Goal: Transaction & Acquisition: Purchase product/service

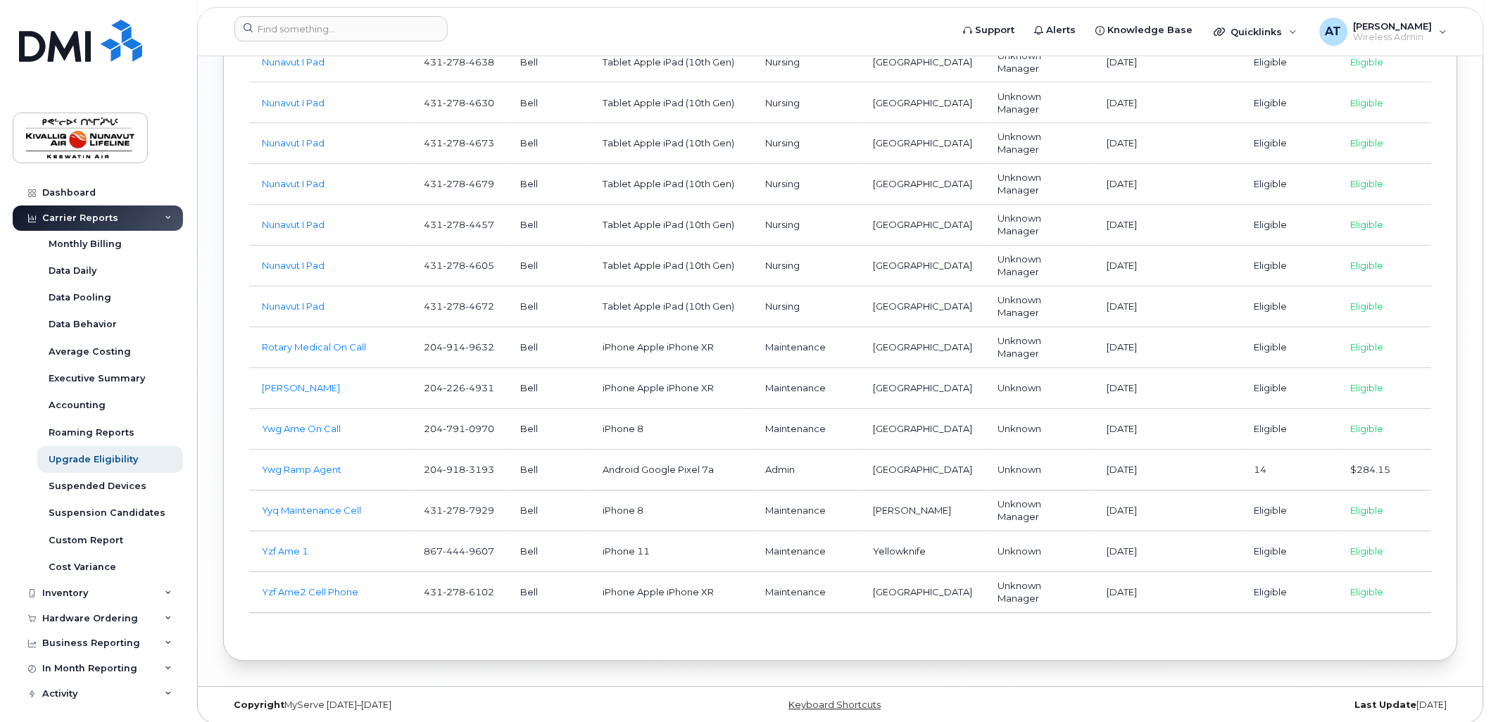
scroll to position [2378, 0]
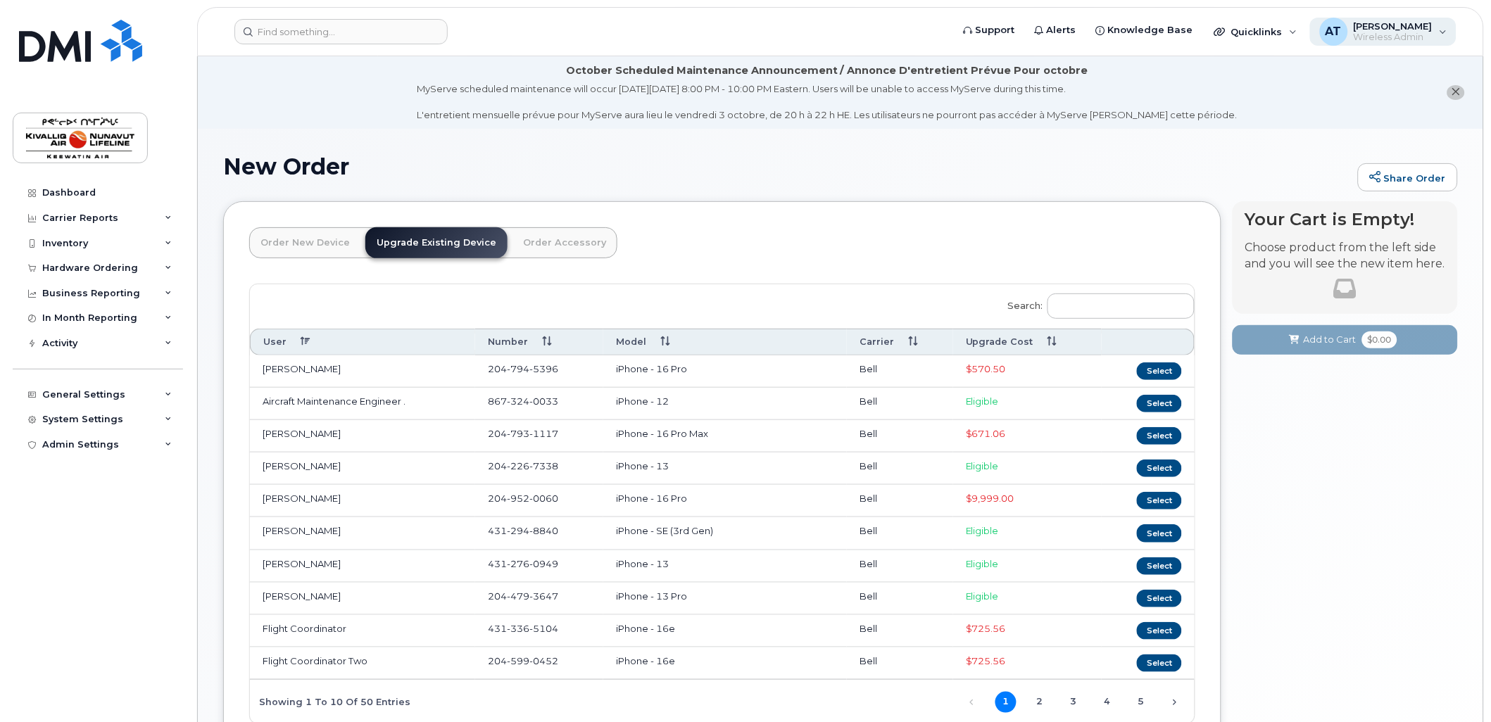
click at [1412, 32] on span "Wireless Admin" at bounding box center [1393, 37] width 79 height 11
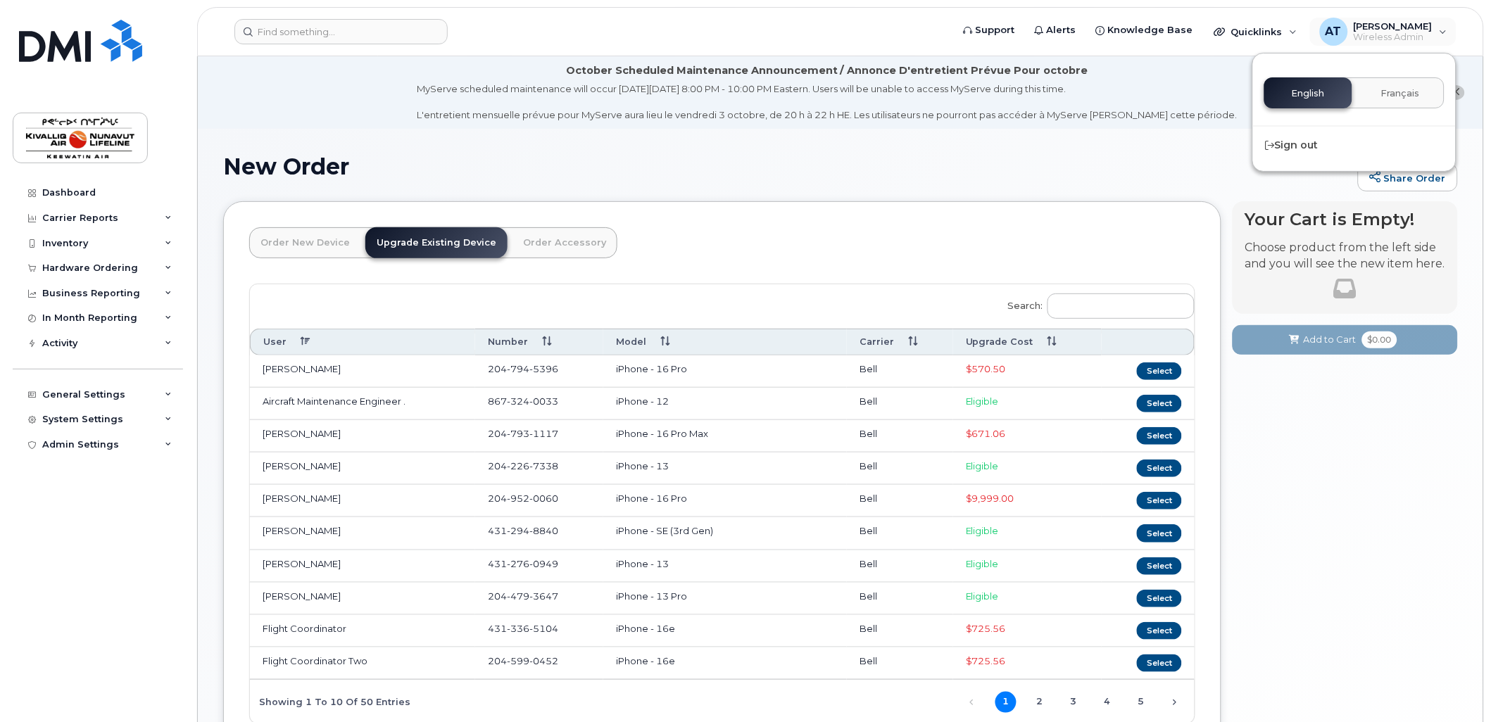
click at [1073, 113] on div "MyServe scheduled maintenance will occur on Friday October 3rd, 8:00 PM - 10:00…" at bounding box center [828, 101] width 820 height 39
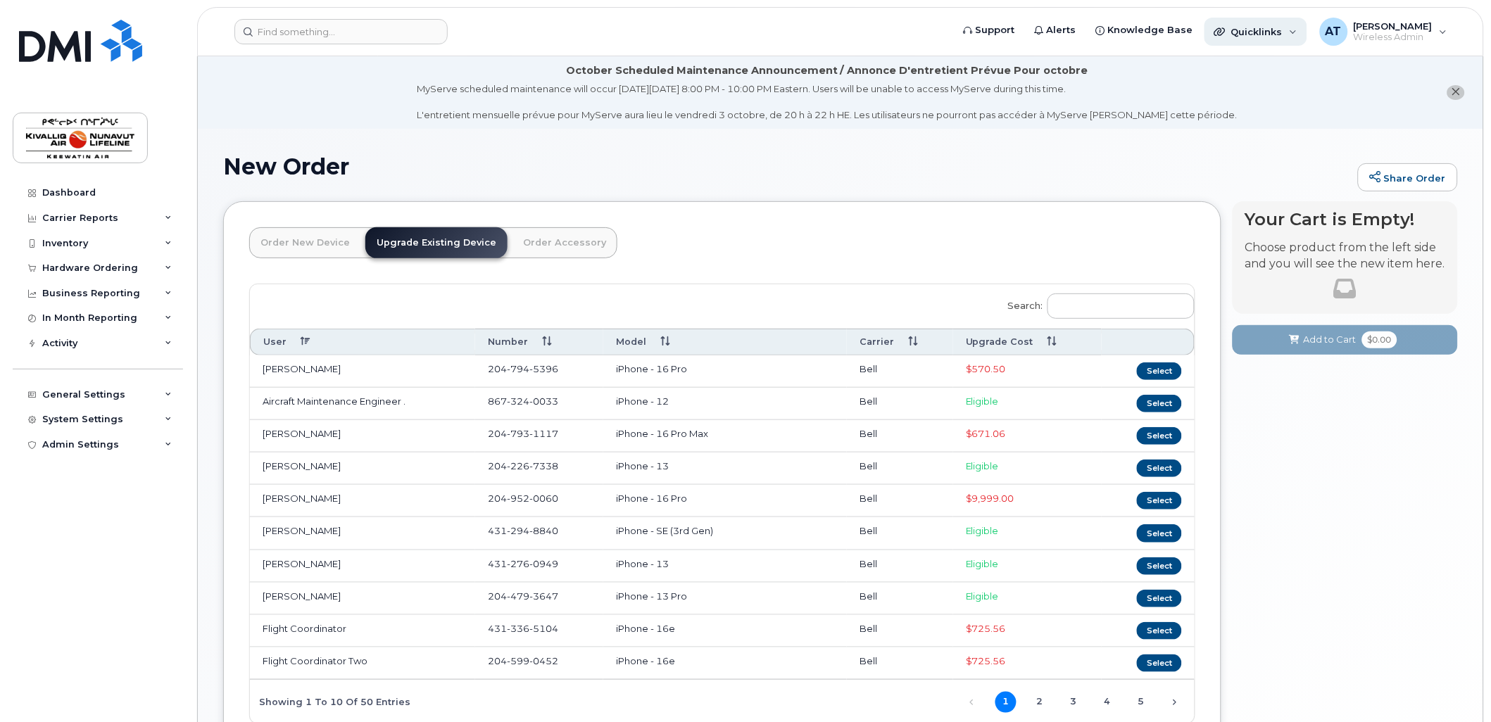
click at [1255, 27] on span "Quicklinks" at bounding box center [1256, 31] width 51 height 11
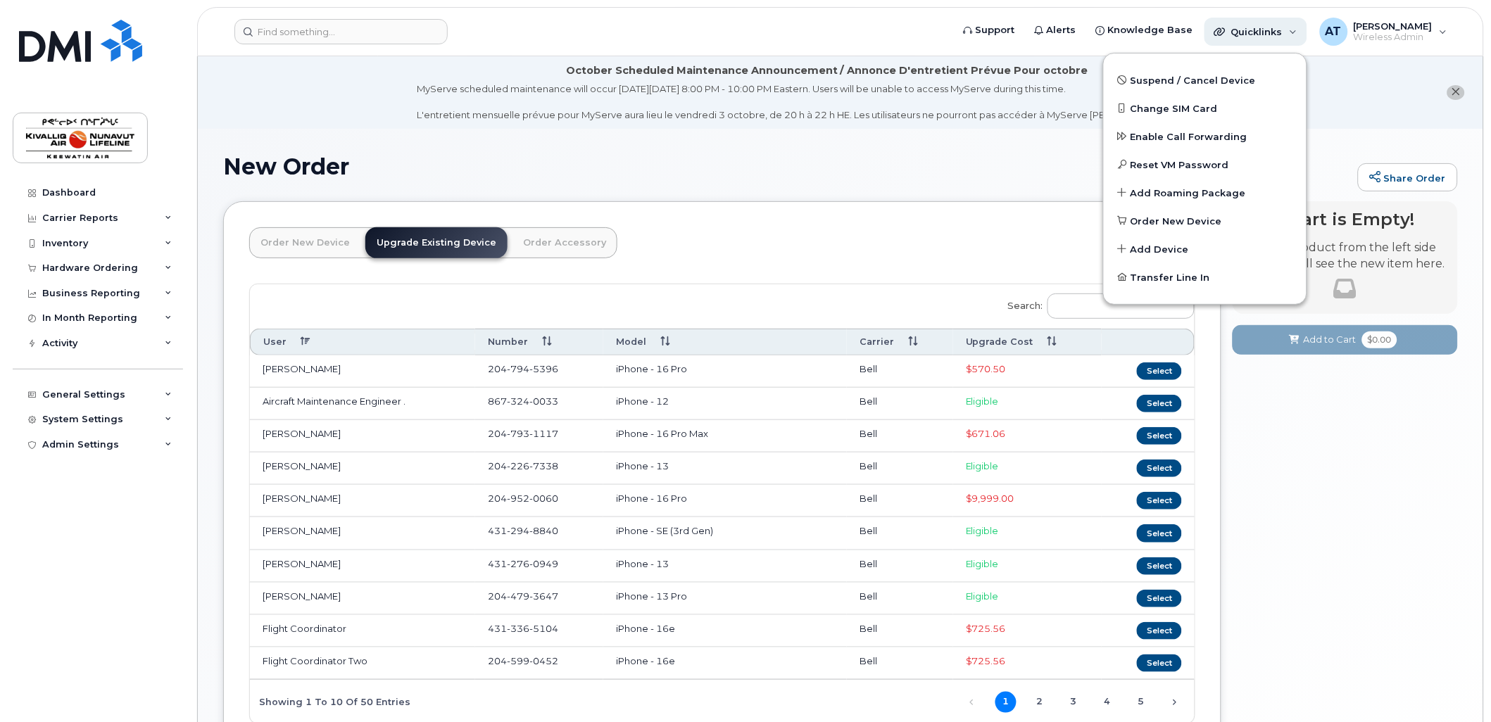
click at [1255, 27] on span "Quicklinks" at bounding box center [1256, 31] width 51 height 11
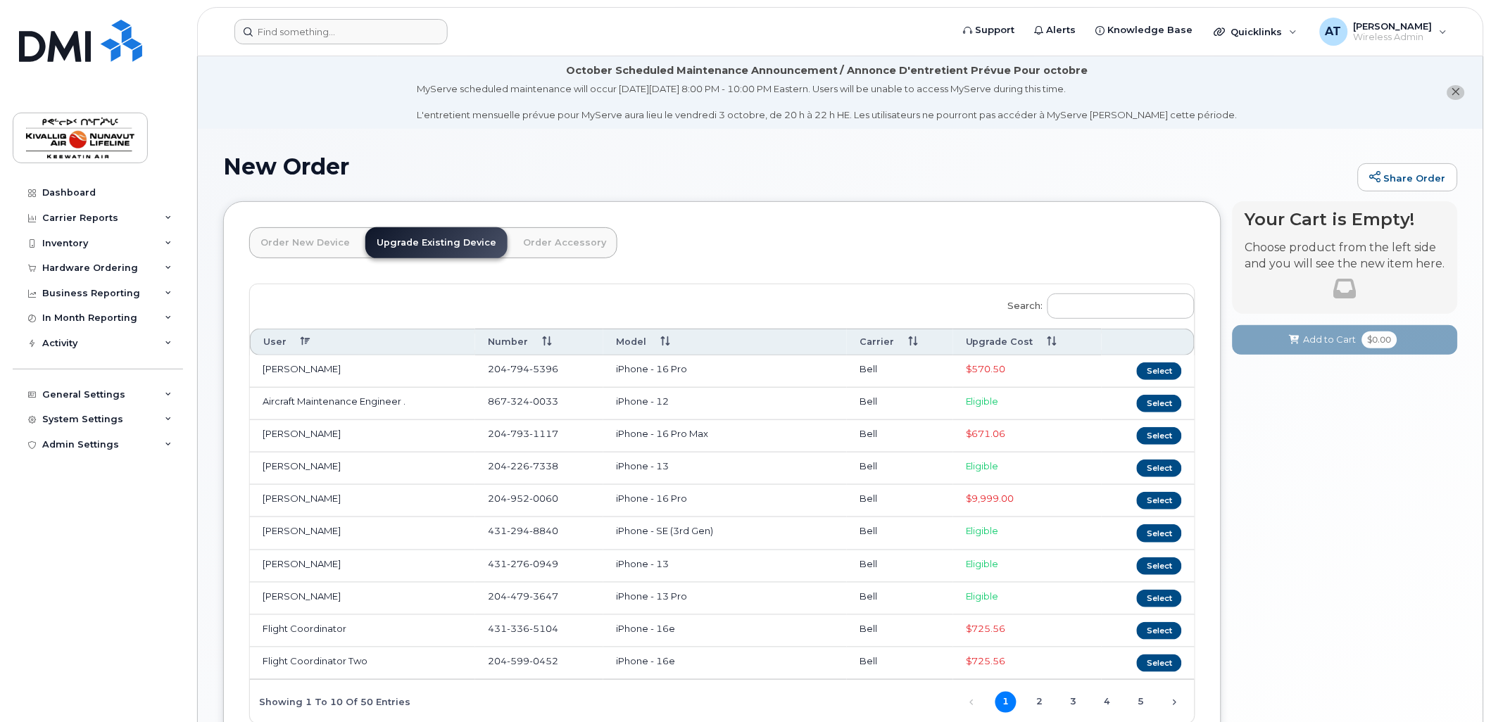
drag, startPoint x: 122, startPoint y: 1, endPoint x: 514, endPoint y: 19, distance: 392.6
click at [514, 19] on form at bounding box center [588, 31] width 708 height 25
click at [1044, 341] on th "Upgrade Cost" at bounding box center [1027, 342] width 149 height 26
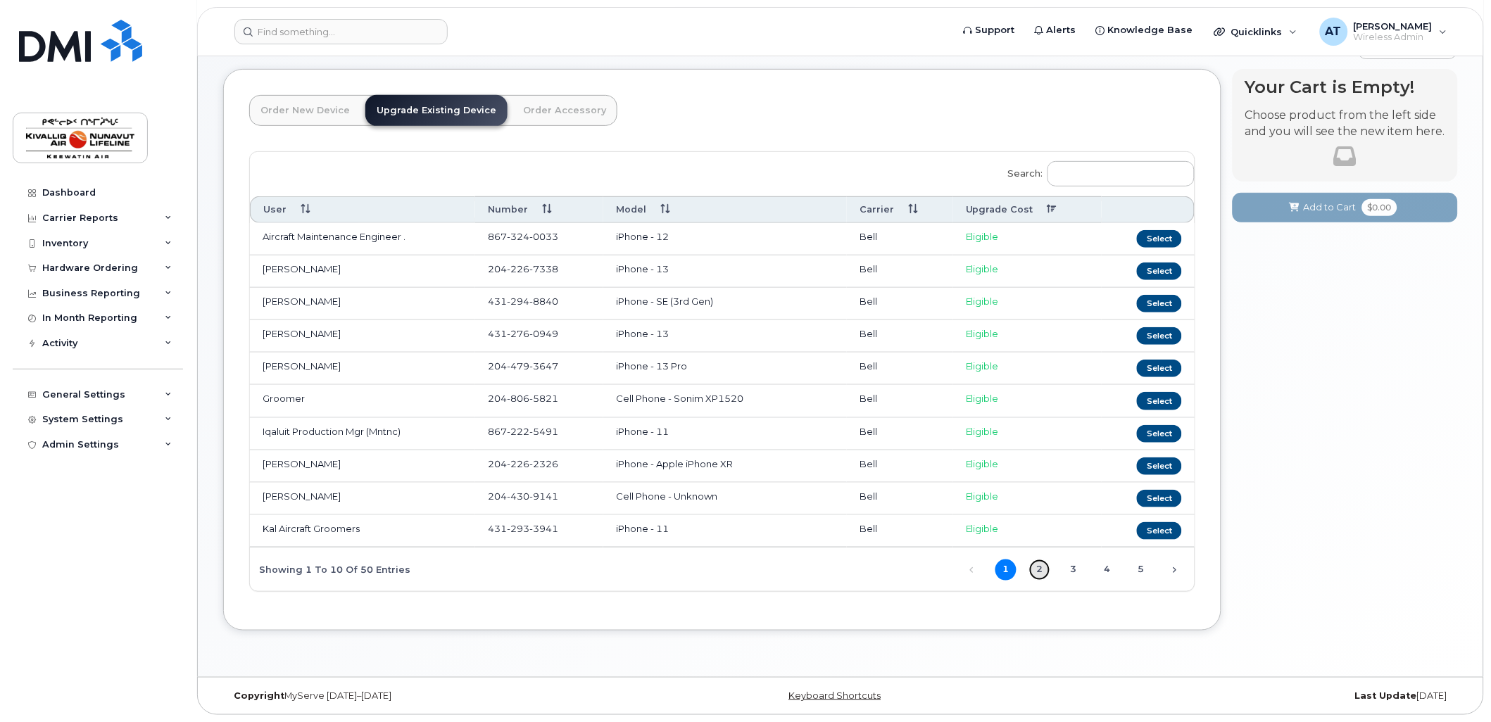
click at [1035, 568] on link "2" at bounding box center [1039, 570] width 21 height 21
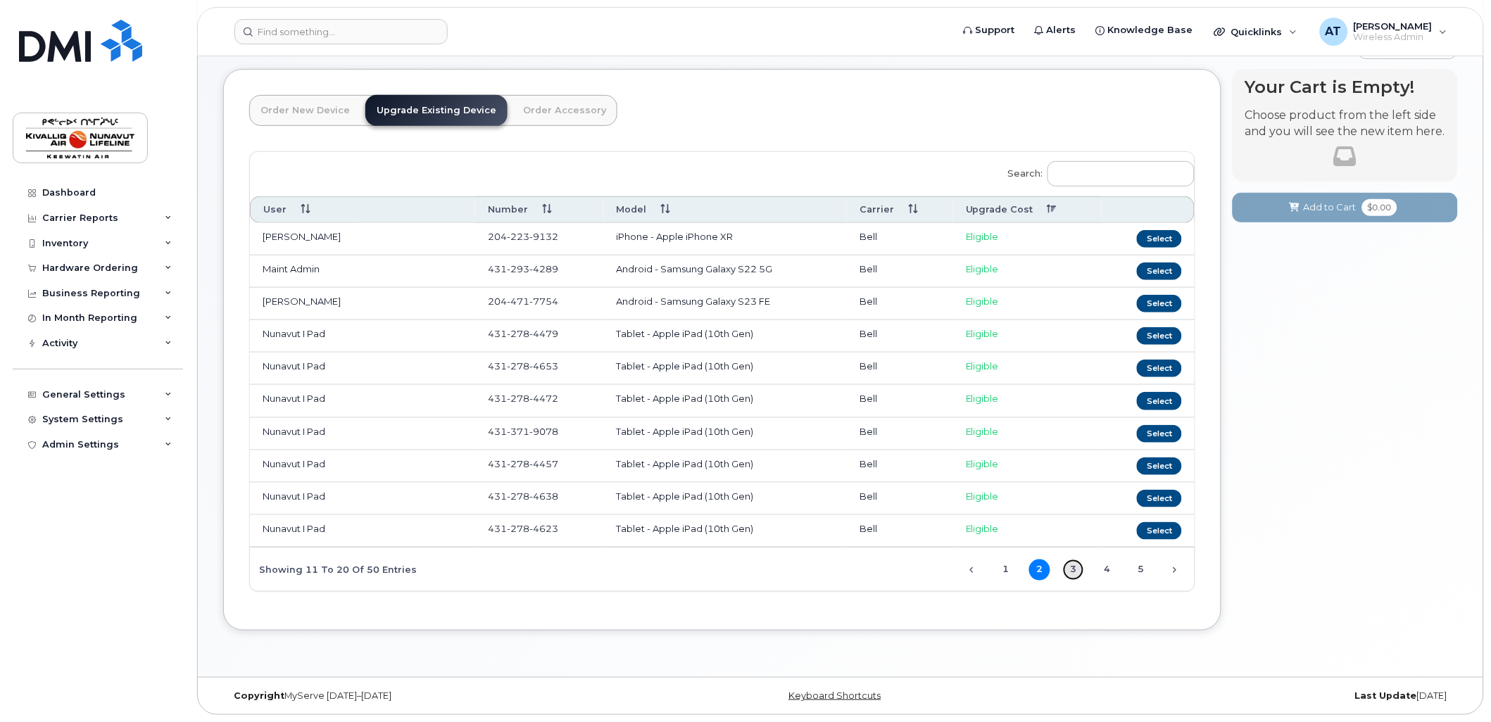
click at [1069, 567] on link "3" at bounding box center [1073, 570] width 21 height 21
click at [1110, 567] on link "4" at bounding box center [1107, 570] width 21 height 21
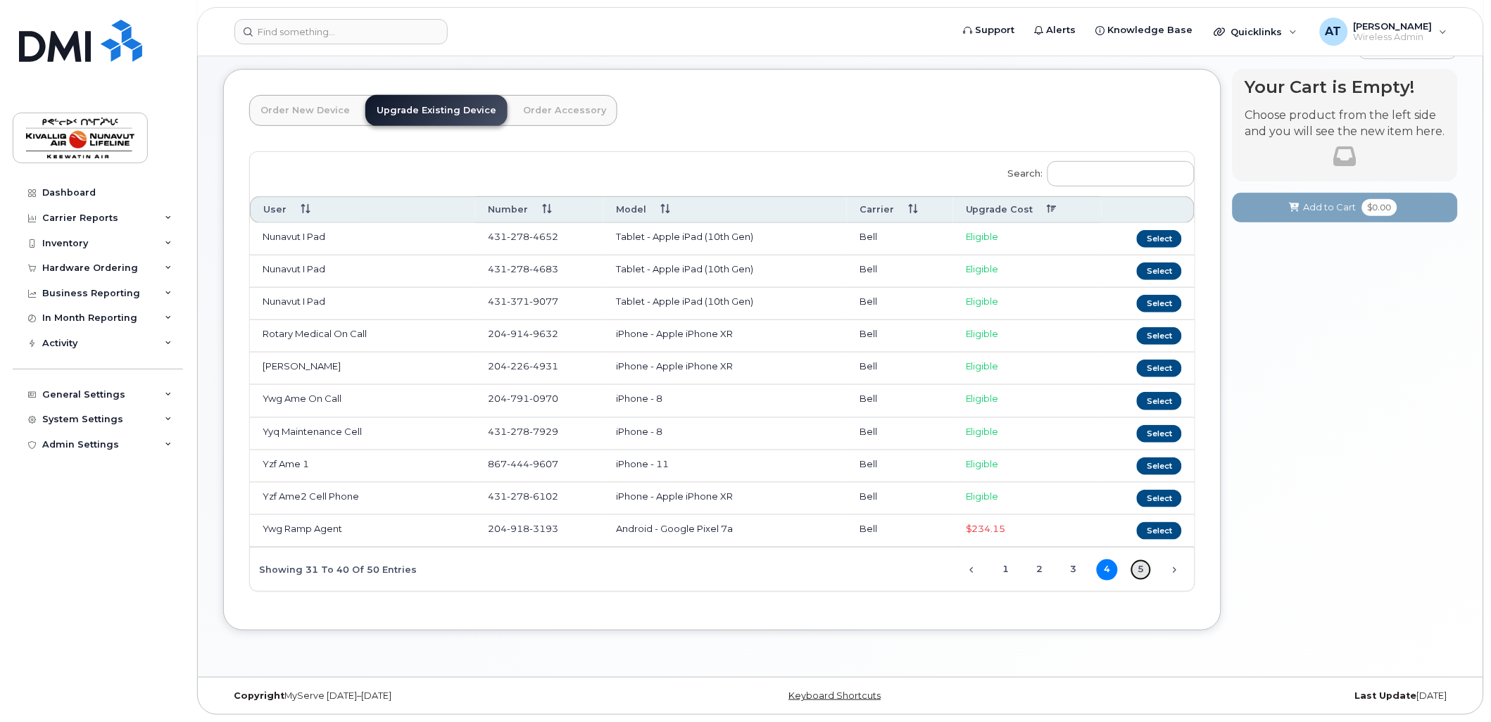
click at [1146, 567] on link "5" at bounding box center [1141, 570] width 21 height 21
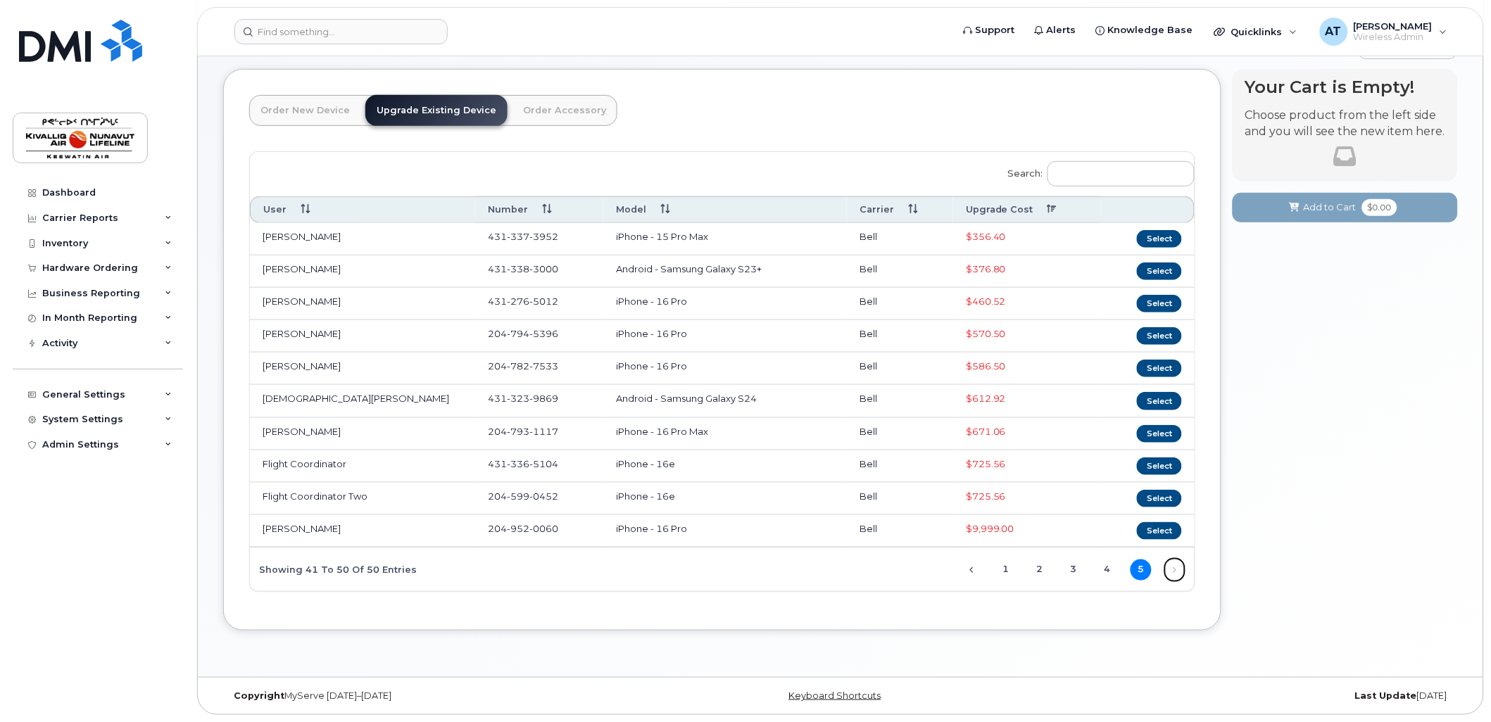
click at [1186, 566] on link "Next" at bounding box center [1175, 570] width 21 height 21
click at [1179, 568] on link "Next" at bounding box center [1175, 570] width 21 height 21
click at [997, 525] on span "$9,999.00" at bounding box center [990, 528] width 49 height 11
drag, startPoint x: 998, startPoint y: 525, endPoint x: 1004, endPoint y: 536, distance: 12.3
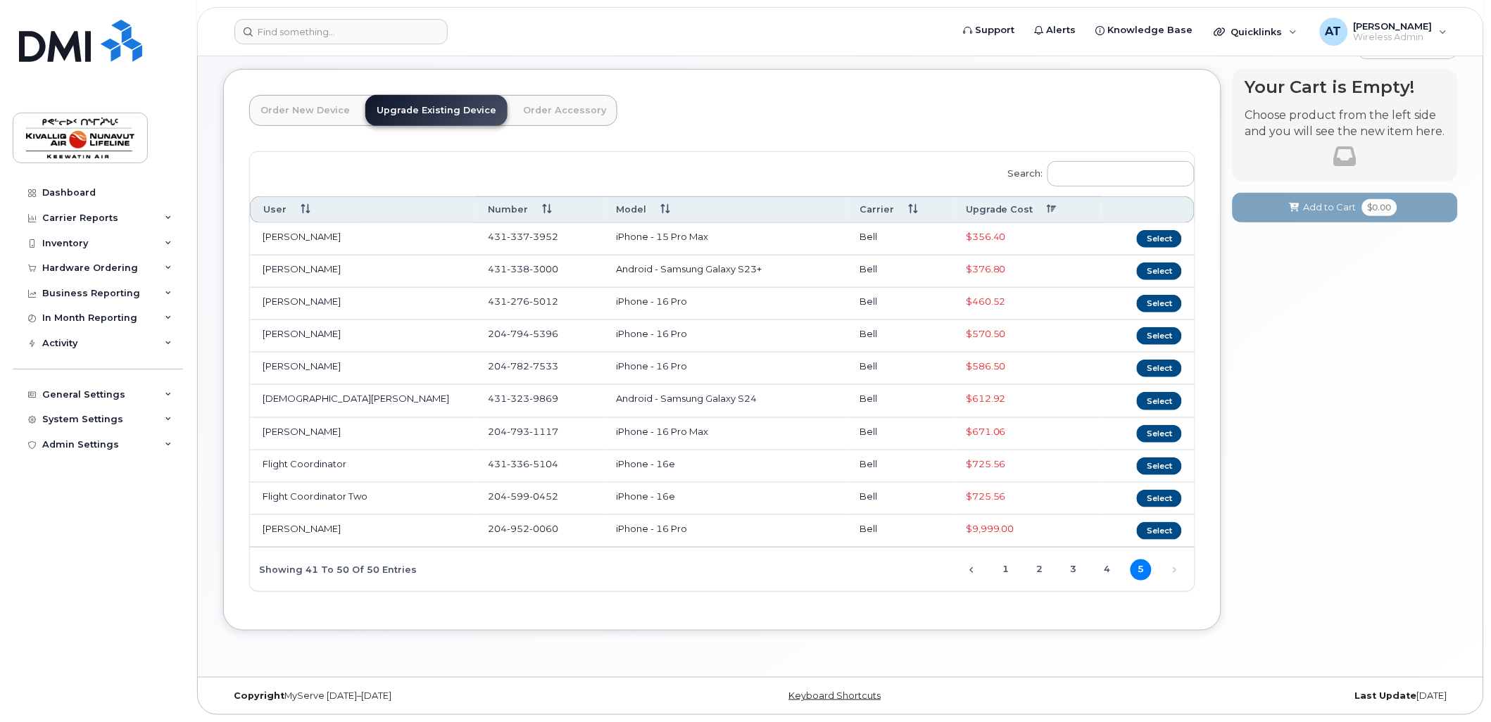
click at [974, 527] on span "$9,999.00" at bounding box center [990, 528] width 49 height 11
click at [1158, 368] on button "Select" at bounding box center [1159, 369] width 45 height 18
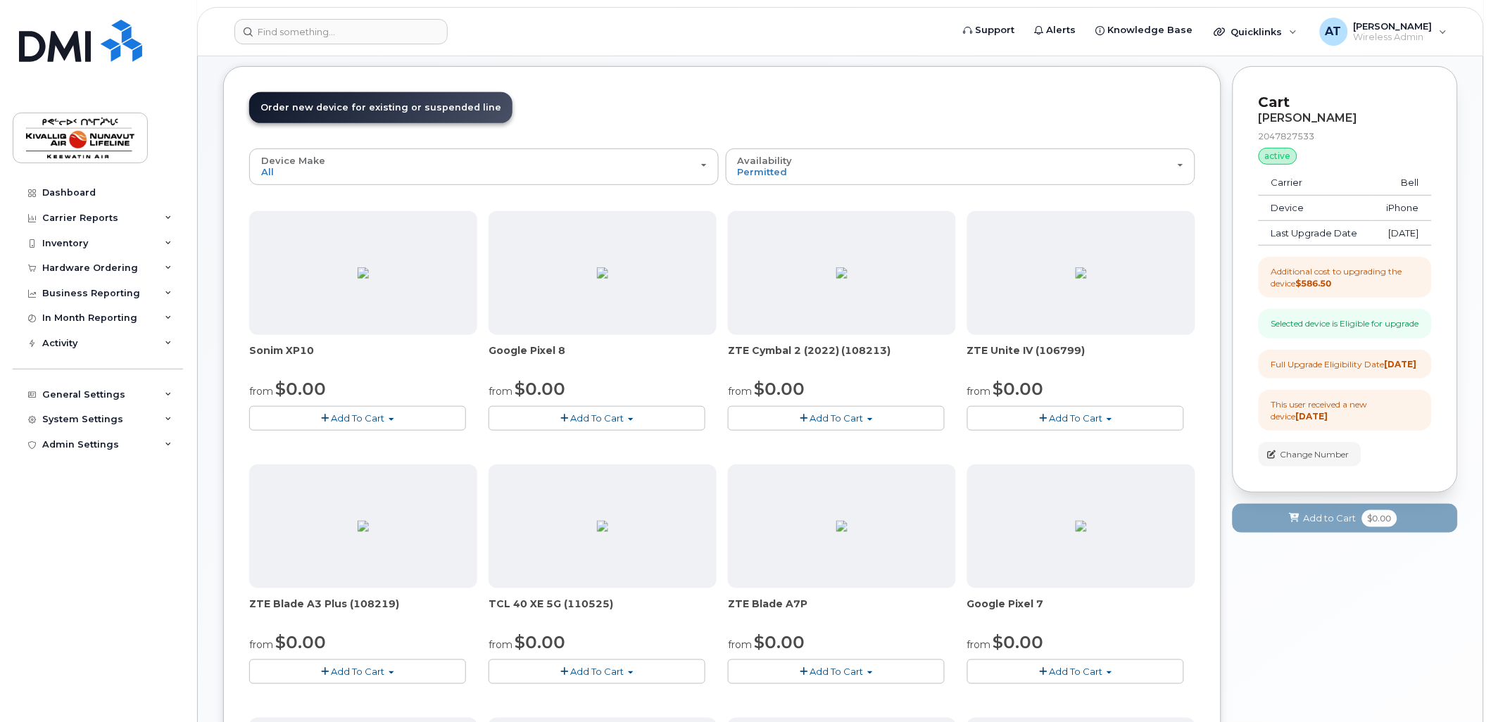
click at [1332, 289] on strong "$586.50" at bounding box center [1314, 283] width 36 height 11
drag, startPoint x: 1336, startPoint y: 293, endPoint x: 1321, endPoint y: 371, distance: 79.7
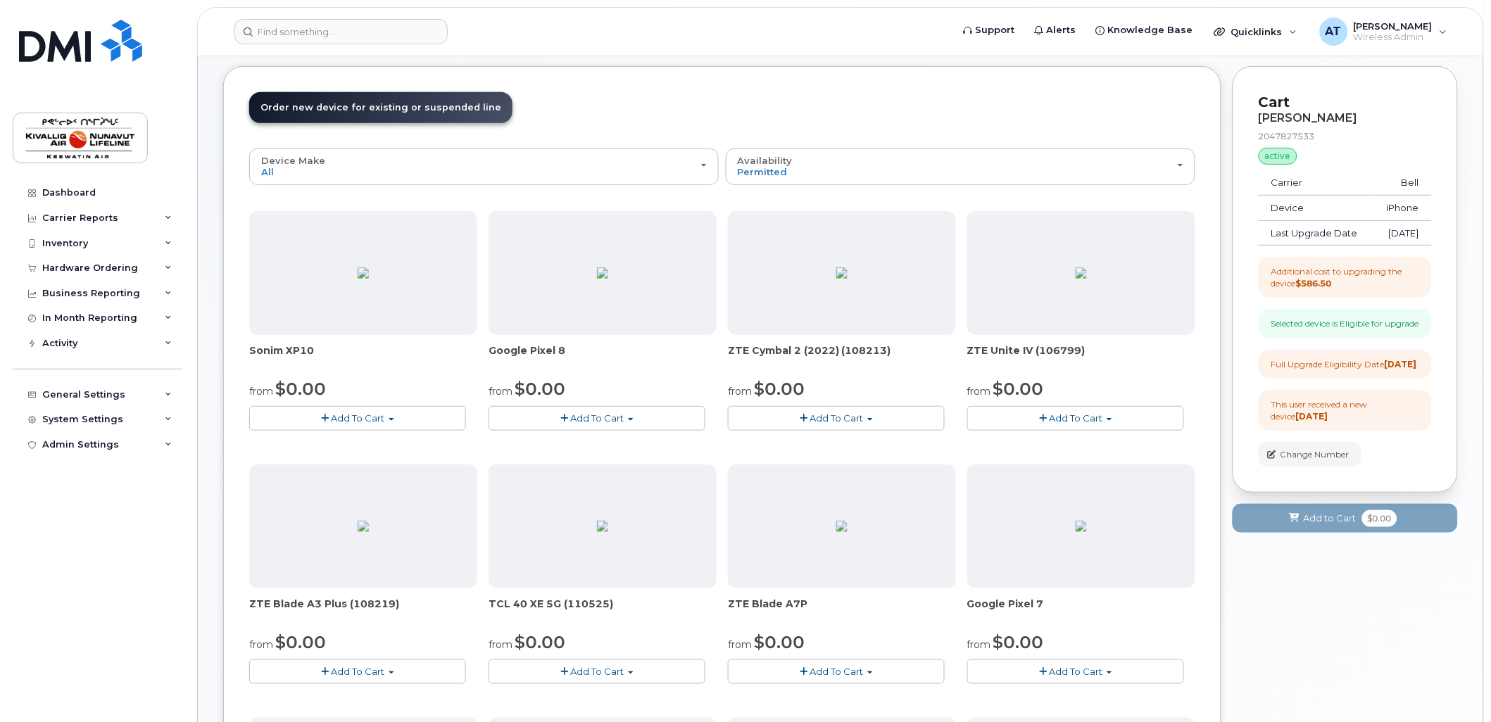
click at [1321, 371] on div "Jason Kendall 2047827533 active suspended Carrier Bell Device iPhone Last Upgra…" at bounding box center [1345, 289] width 173 height 355
click at [1285, 160] on div "active" at bounding box center [1278, 156] width 39 height 17
click at [125, 403] on div "General Settings" at bounding box center [98, 394] width 170 height 25
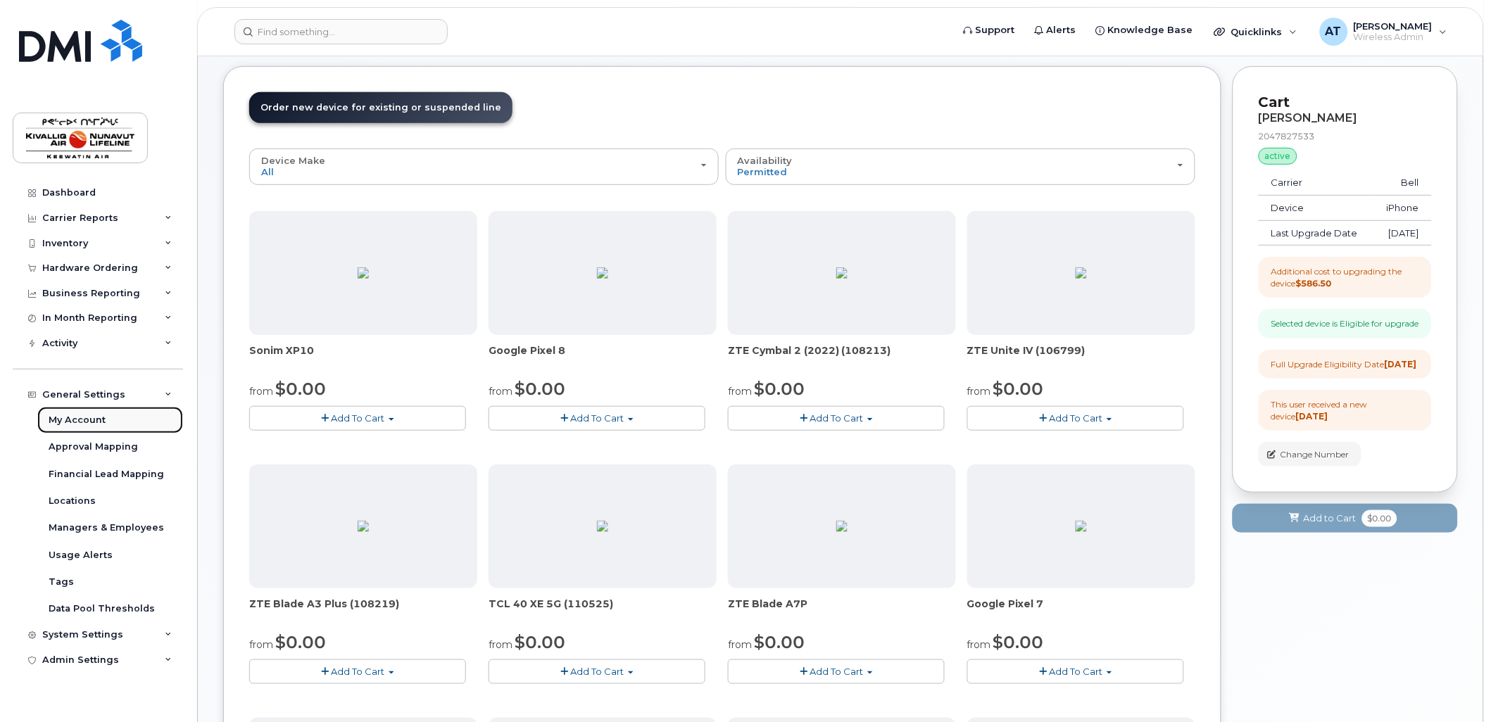
click at [101, 414] on div "My Account" at bounding box center [77, 420] width 57 height 13
